Goal: Check status: Check status

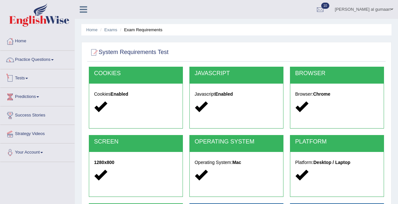
click at [20, 79] on link "Tests" at bounding box center [37, 77] width 74 height 16
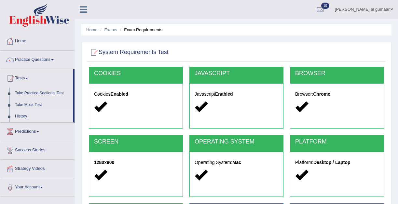
click at [23, 117] on link "History" at bounding box center [42, 117] width 61 height 12
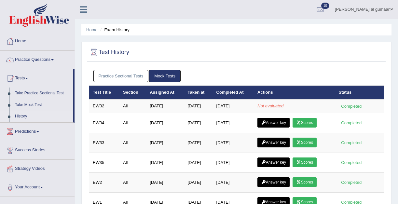
click at [22, 116] on link "History" at bounding box center [42, 117] width 61 height 12
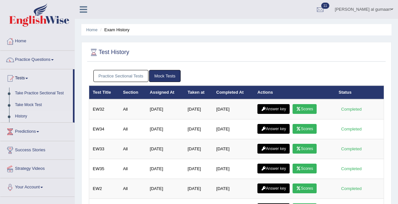
click at [310, 109] on link "Scores" at bounding box center [304, 109] width 24 height 10
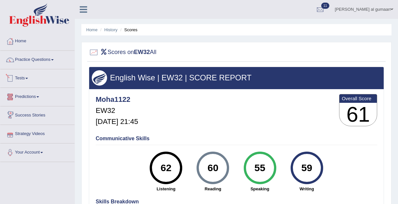
click at [18, 83] on link "Tests" at bounding box center [37, 77] width 74 height 16
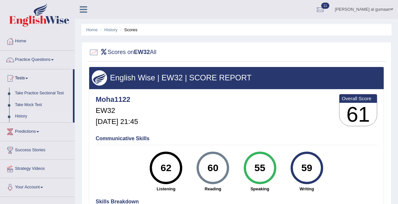
click at [21, 115] on link "History" at bounding box center [42, 117] width 61 height 12
click at [20, 120] on link "History" at bounding box center [42, 117] width 61 height 12
click at [20, 116] on link "History" at bounding box center [42, 117] width 61 height 12
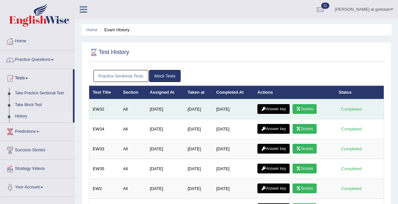
click at [313, 107] on link "Scores" at bounding box center [304, 109] width 24 height 10
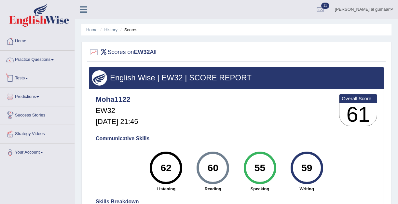
click at [28, 82] on link "Tests" at bounding box center [37, 77] width 74 height 16
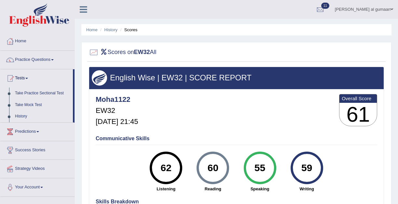
scroll to position [1, 0]
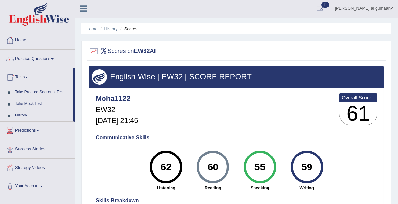
click at [135, 169] on div "Communicative Skills 62 Listening 60 Reading 55 Speaking 59 Writing" at bounding box center [236, 161] width 284 height 61
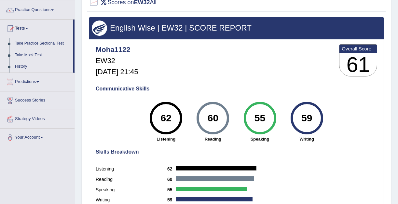
scroll to position [40, 0]
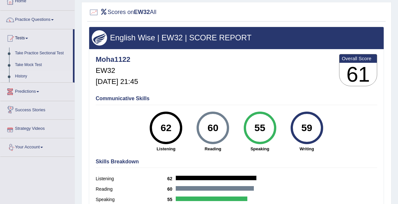
click at [17, 77] on link "History" at bounding box center [42, 77] width 61 height 12
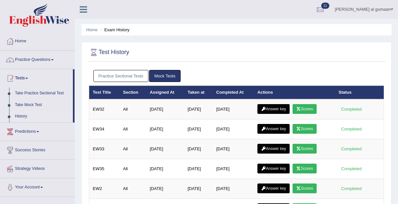
click at [314, 129] on link "Scores" at bounding box center [304, 129] width 24 height 10
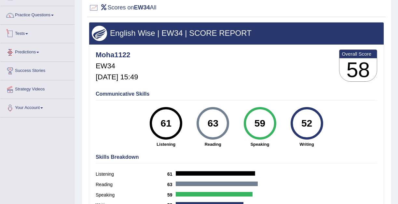
click at [24, 38] on link "Tests" at bounding box center [37, 33] width 74 height 16
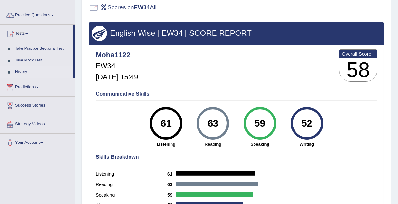
click at [25, 70] on link "History" at bounding box center [42, 72] width 61 height 12
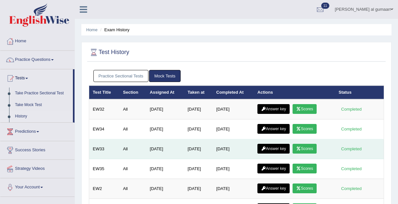
click at [306, 147] on link "Scores" at bounding box center [304, 149] width 24 height 10
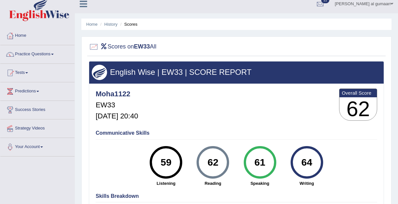
scroll to position [7, 0]
